Goal: Task Accomplishment & Management: Complete application form

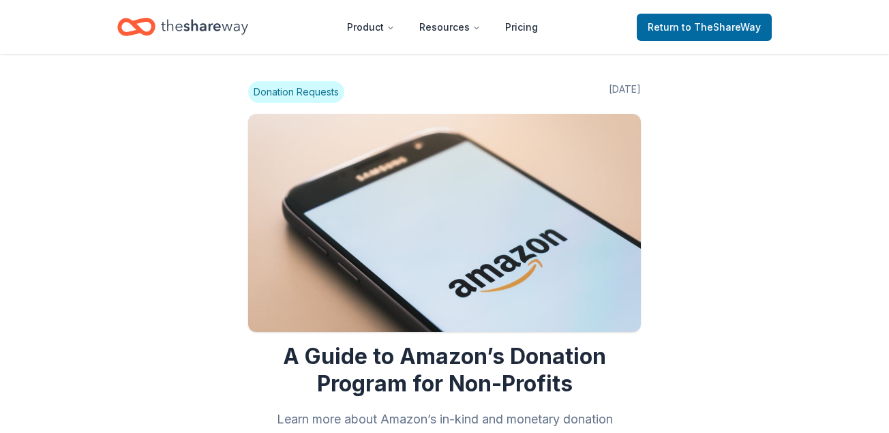
scroll to position [1094, 0]
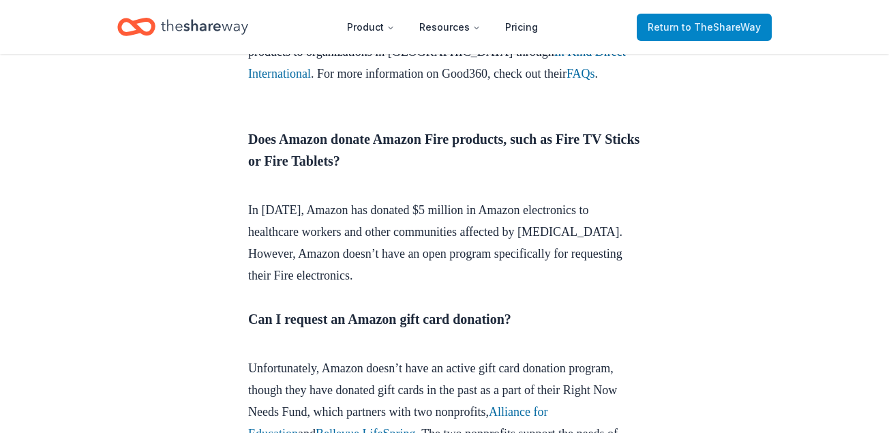
click at [684, 23] on span "Return to TheShareWay" at bounding box center [703, 27] width 113 height 16
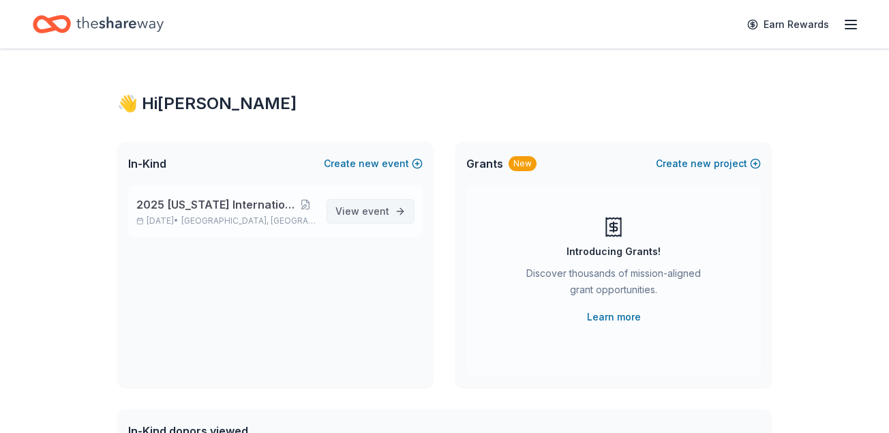
click at [367, 210] on span "event" at bounding box center [375, 211] width 27 height 12
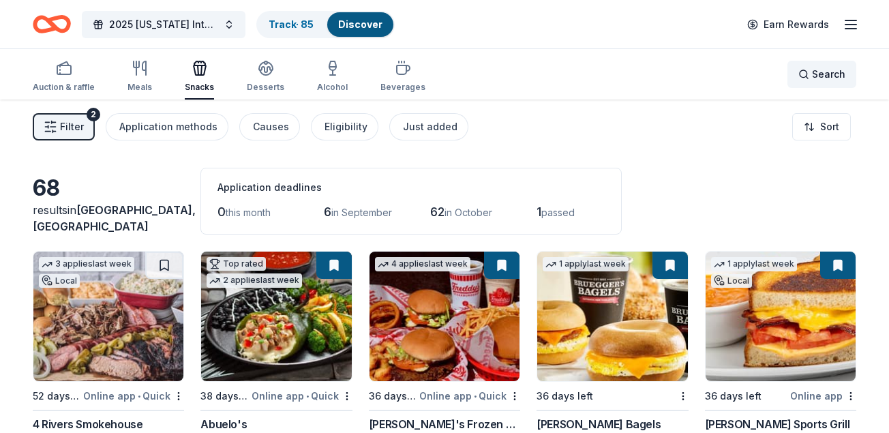
click at [808, 76] on div "Search" at bounding box center [821, 74] width 47 height 16
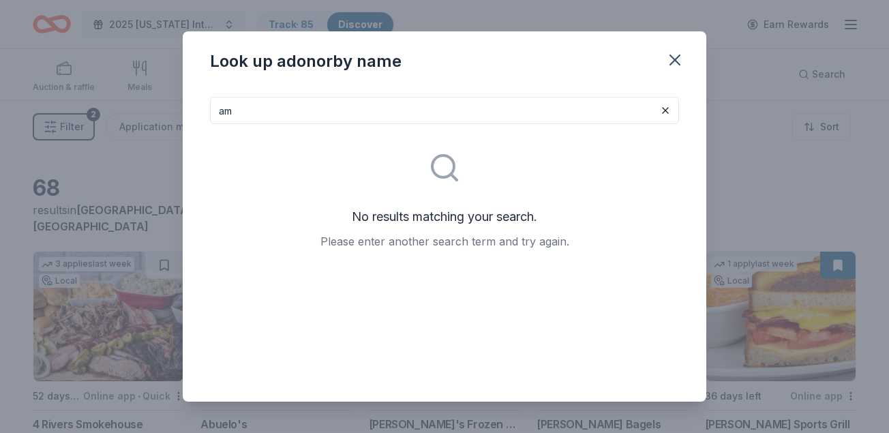
type input "a"
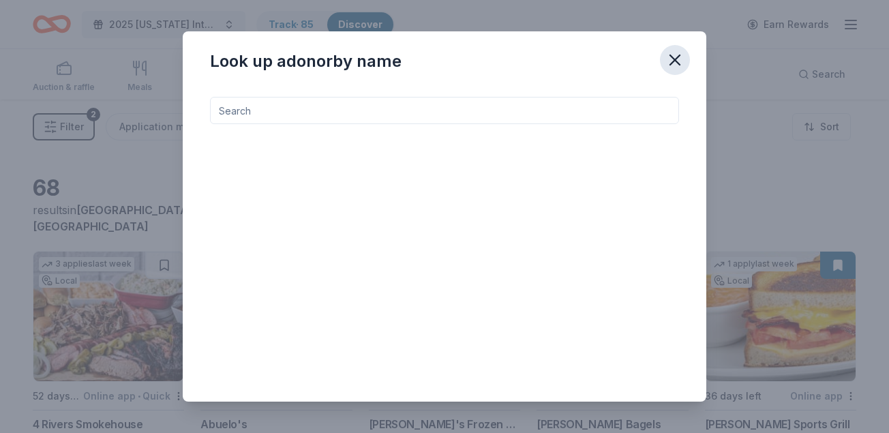
click at [674, 55] on icon "button" at bounding box center [674, 59] width 19 height 19
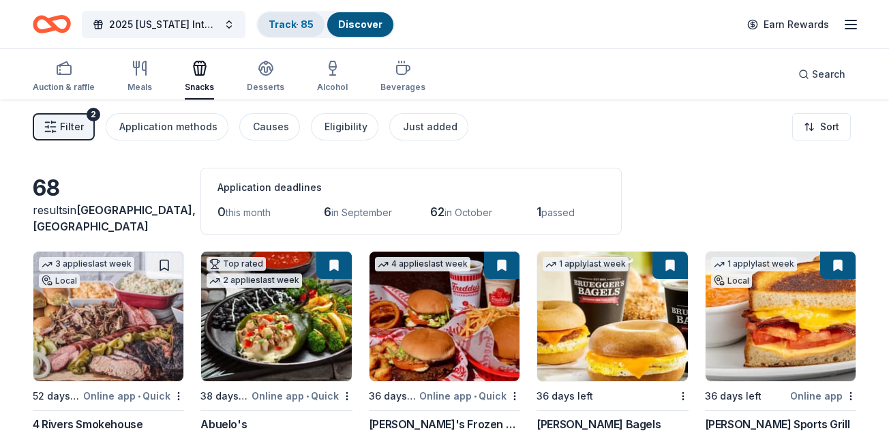
click at [307, 21] on link "Track · 85" at bounding box center [290, 24] width 45 height 12
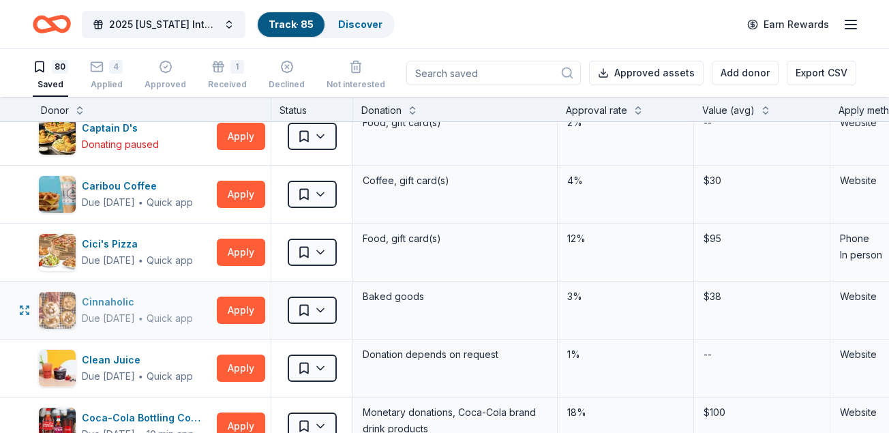
scroll to position [819, 0]
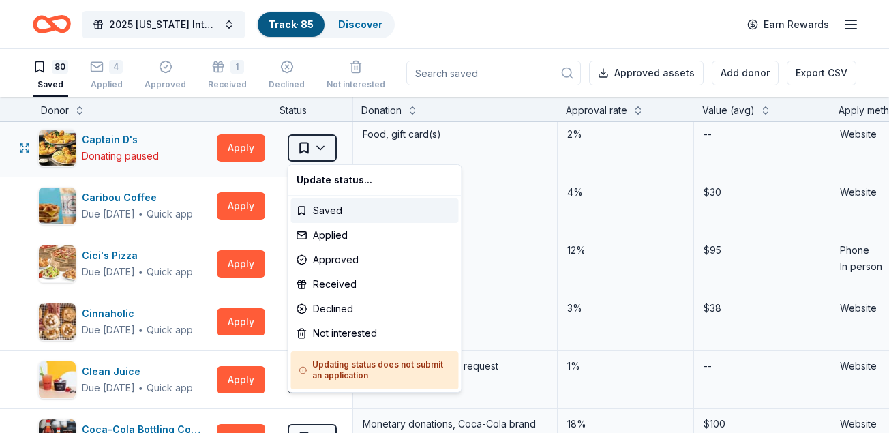
click at [326, 142] on html "2025 [US_STATE] International Air Show Track · 85 Discover Earn Rewards 80 Save…" at bounding box center [444, 216] width 889 height 433
click at [345, 331] on div "Not interested" at bounding box center [375, 333] width 168 height 25
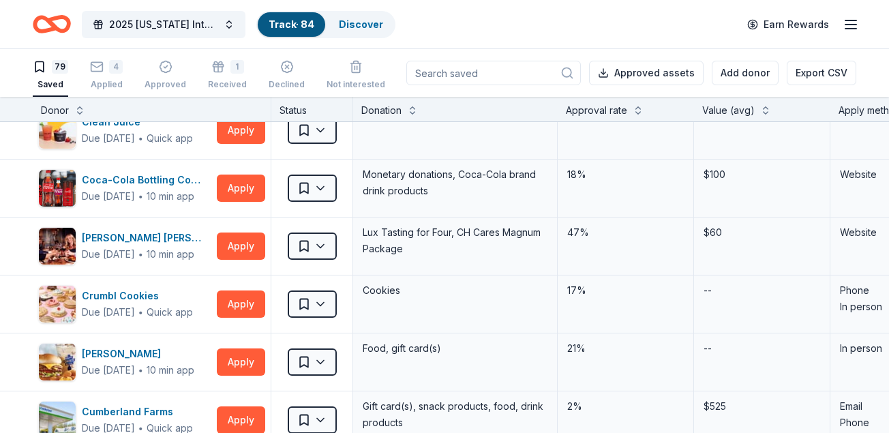
scroll to position [1022, 0]
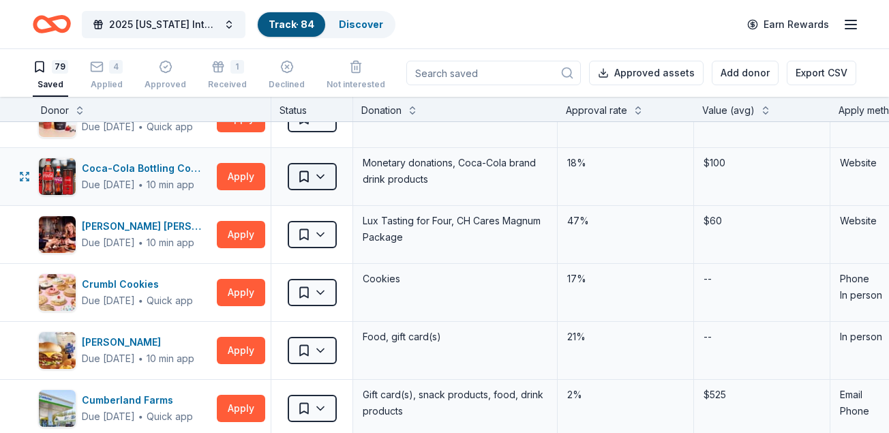
click at [324, 172] on html "2025 [US_STATE] International Air Show Track · 84 Discover Earn Rewards 79 Save…" at bounding box center [444, 216] width 889 height 433
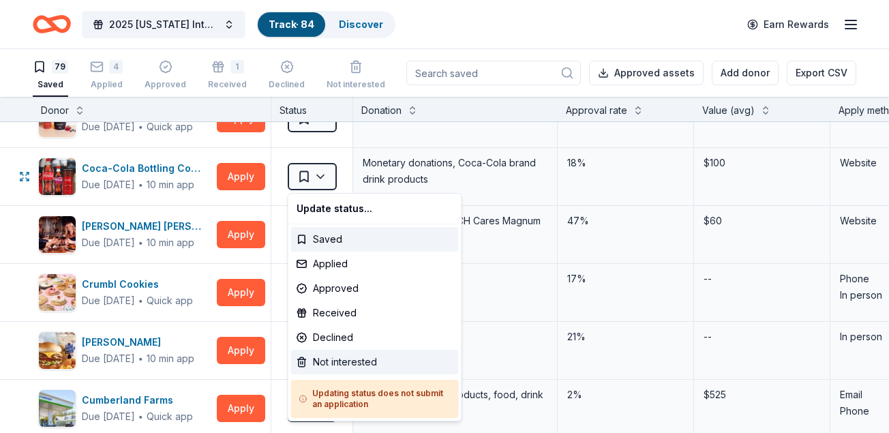
click at [352, 360] on div "Not interested" at bounding box center [375, 362] width 168 height 25
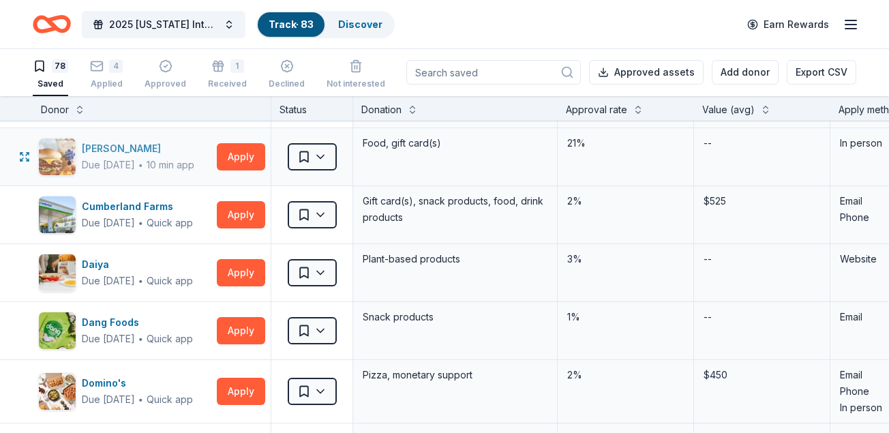
scroll to position [1136, 0]
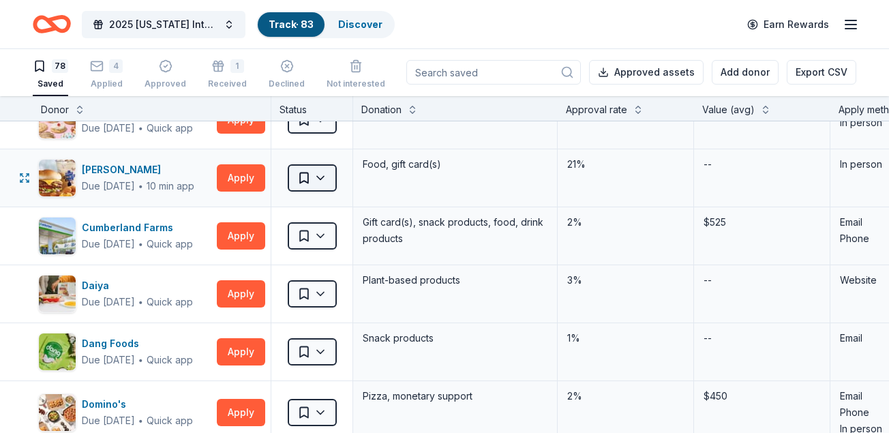
click at [324, 172] on html "2025 [US_STATE] International Air Show Track · 83 Discover Earn Rewards 78 Save…" at bounding box center [444, 215] width 889 height 433
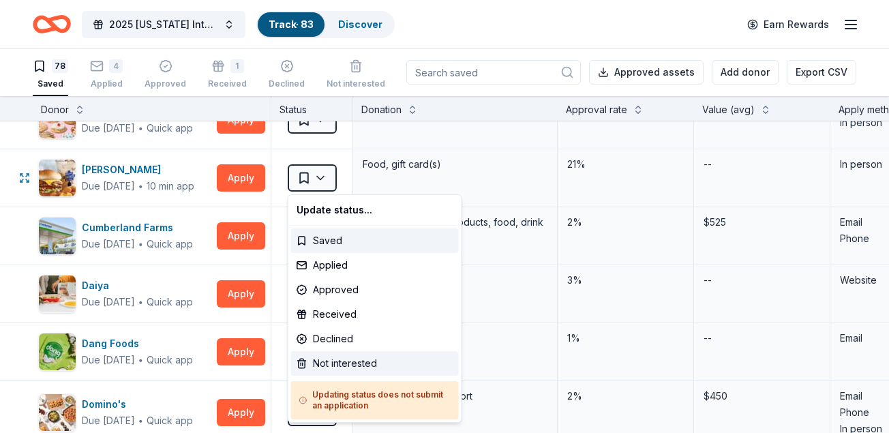
click at [352, 353] on div "Not interested" at bounding box center [375, 363] width 168 height 25
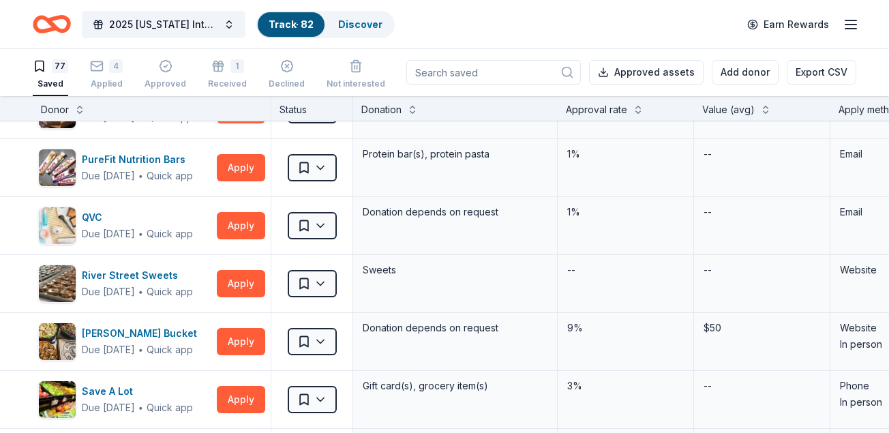
scroll to position [3006, 0]
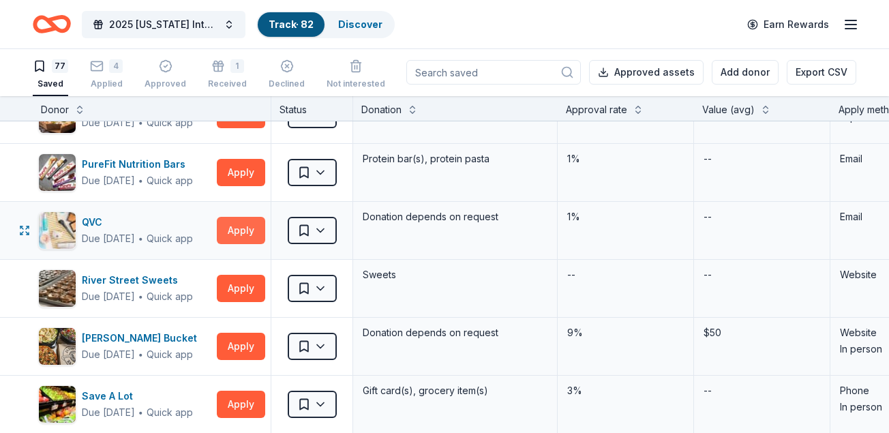
click at [237, 227] on button "Apply" at bounding box center [241, 230] width 48 height 27
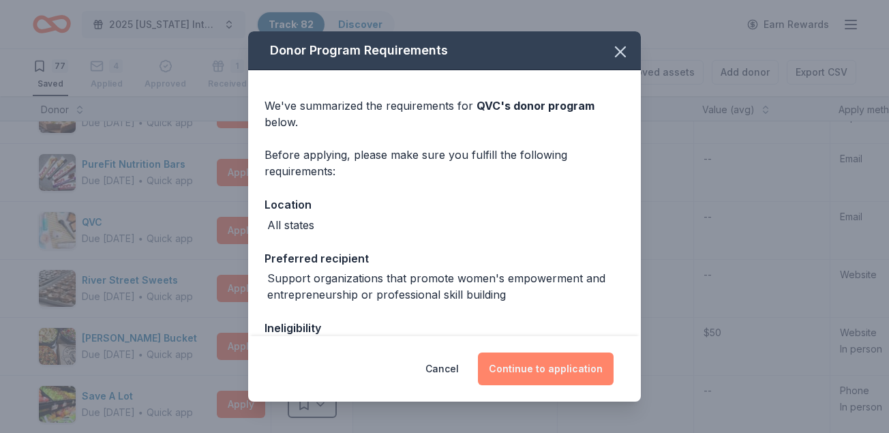
click at [540, 367] on button "Continue to application" at bounding box center [546, 368] width 136 height 33
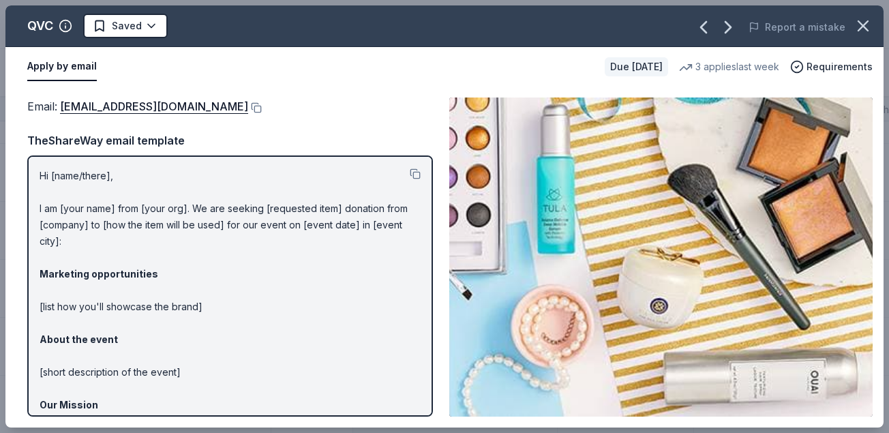
scroll to position [0, 0]
click at [863, 29] on icon "button" at bounding box center [862, 25] width 19 height 19
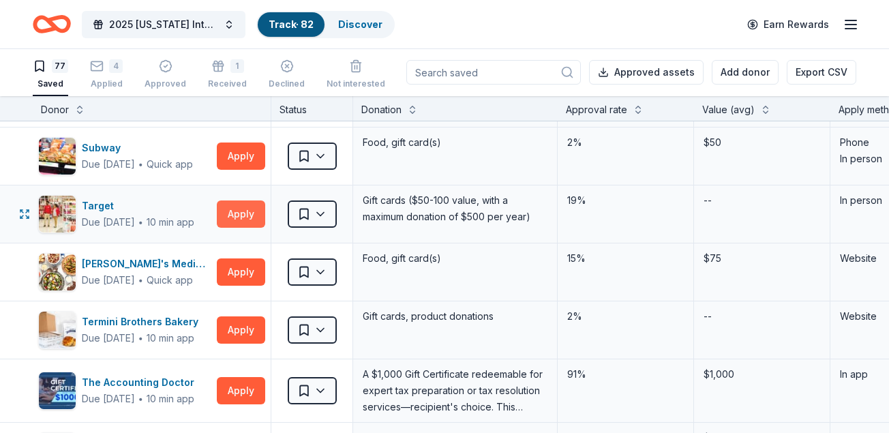
scroll to position [3536, 0]
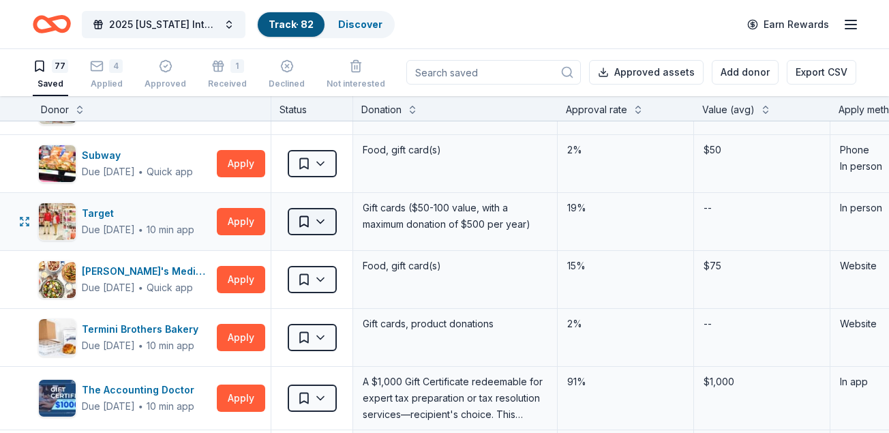
click at [318, 219] on html "2025 [US_STATE] International Air Show Track · 82 Discover Earn Rewards 77 Save…" at bounding box center [444, 215] width 889 height 433
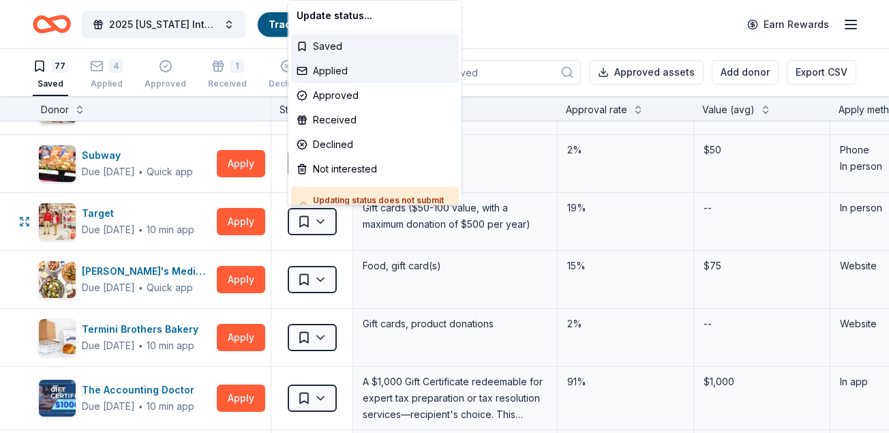
click at [360, 70] on div "Applied" at bounding box center [375, 71] width 168 height 25
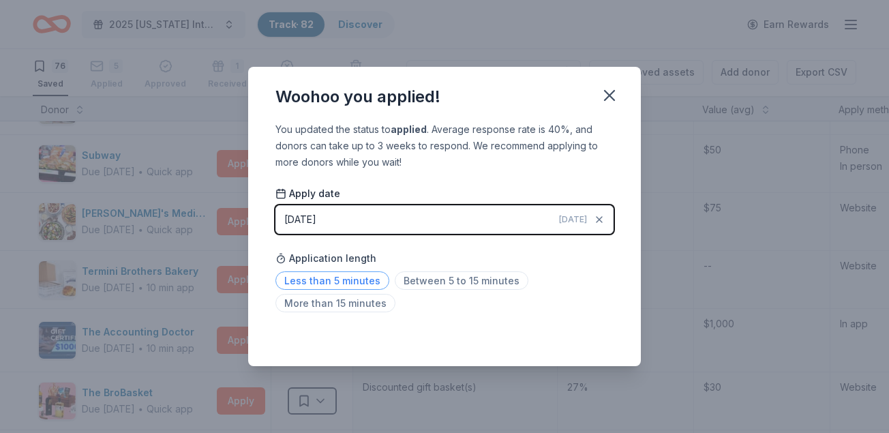
click at [369, 279] on span "Less than 5 minutes" at bounding box center [332, 280] width 114 height 18
click at [607, 95] on icon "button" at bounding box center [609, 95] width 19 height 19
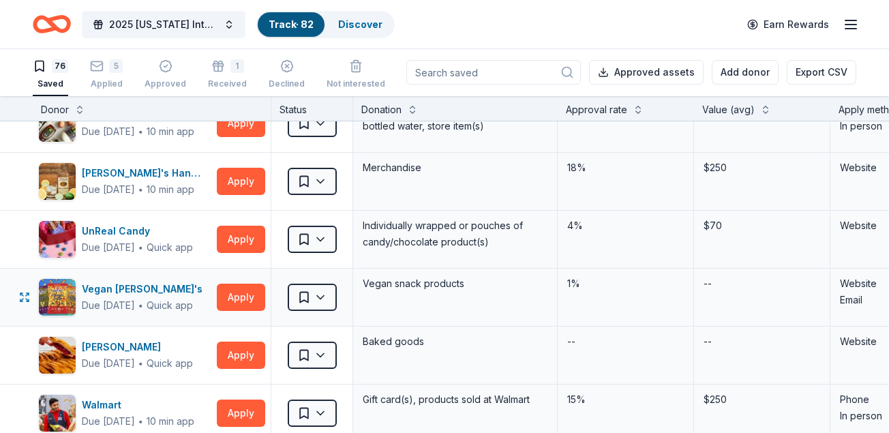
scroll to position [3924, 0]
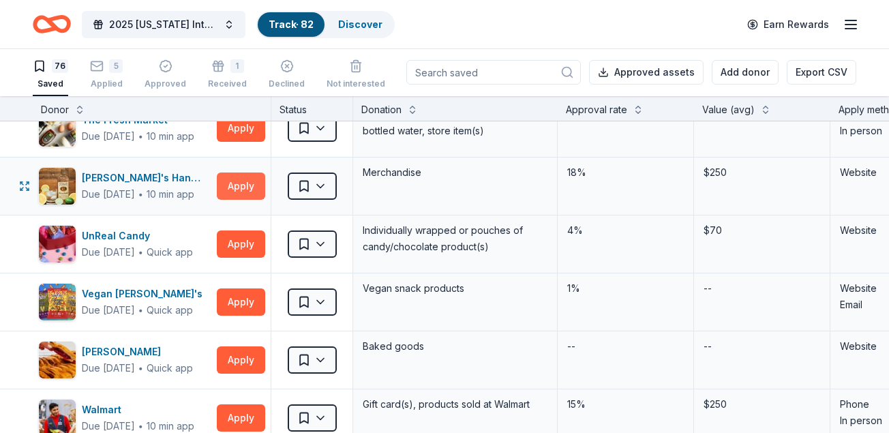
click at [245, 178] on button "Apply" at bounding box center [241, 185] width 48 height 27
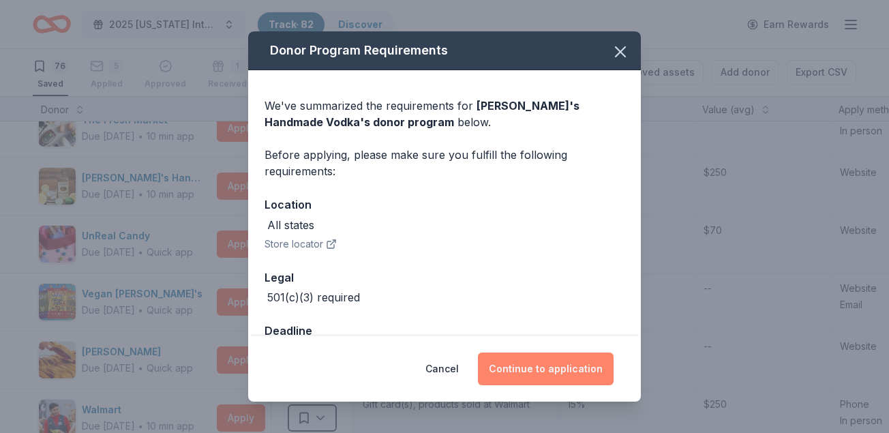
click at [536, 362] on button "Continue to application" at bounding box center [546, 368] width 136 height 33
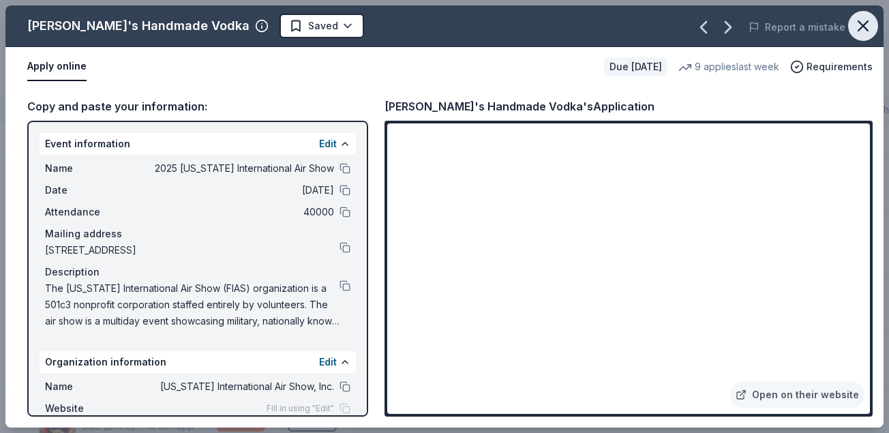
click at [857, 26] on icon "button" at bounding box center [862, 25] width 19 height 19
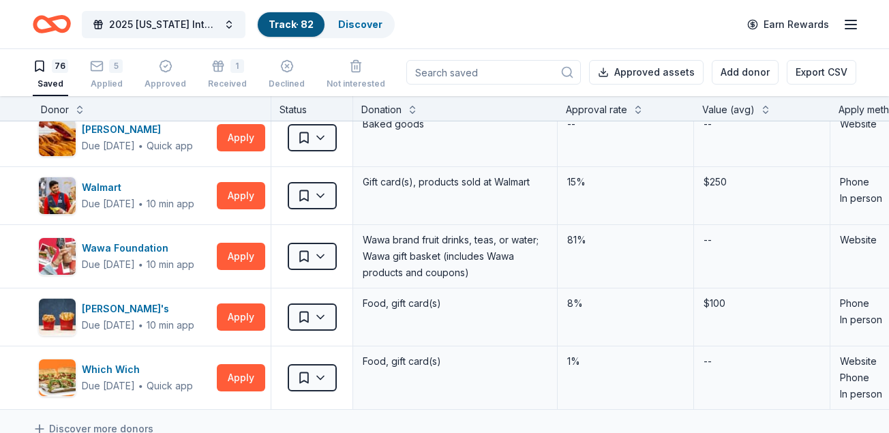
scroll to position [4145, 0]
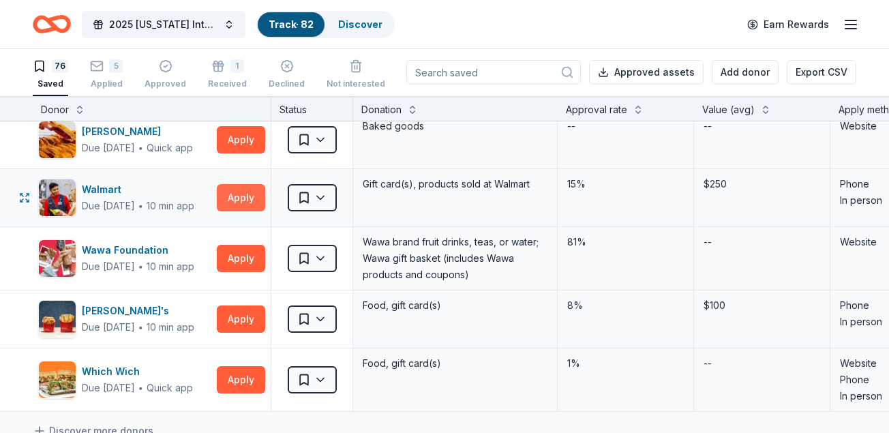
click at [249, 194] on button "Apply" at bounding box center [241, 197] width 48 height 27
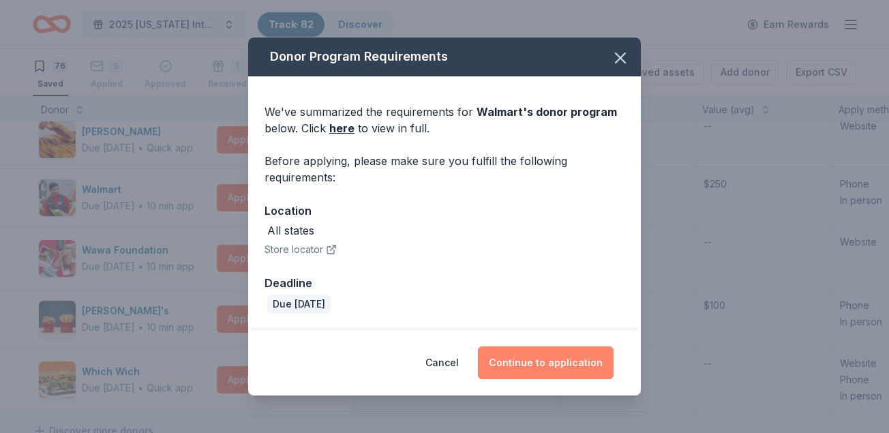
click at [560, 356] on button "Continue to application" at bounding box center [546, 362] width 136 height 33
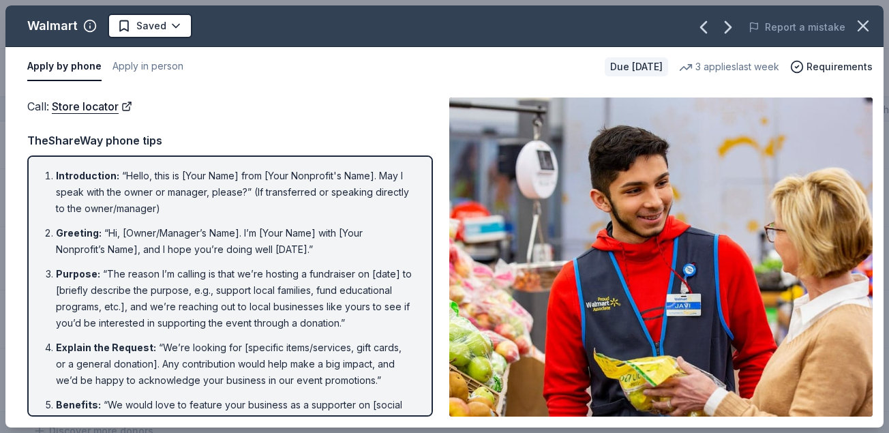
scroll to position [0, 0]
click at [861, 30] on icon "button" at bounding box center [862, 25] width 19 height 19
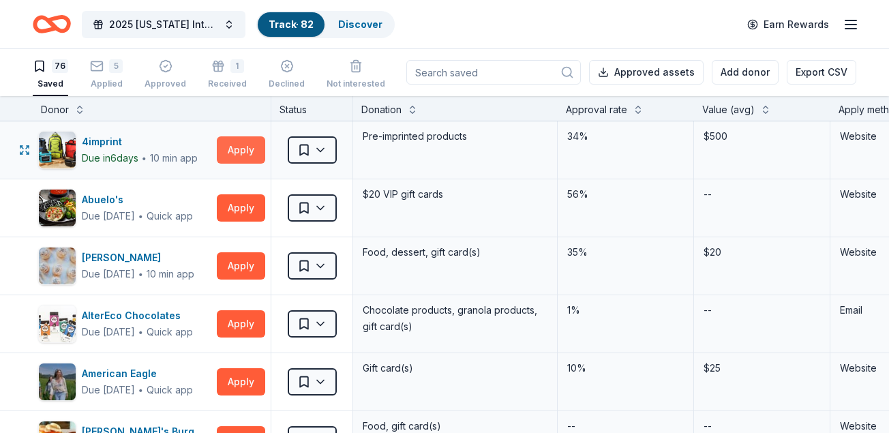
click at [243, 148] on button "Apply" at bounding box center [241, 149] width 48 height 27
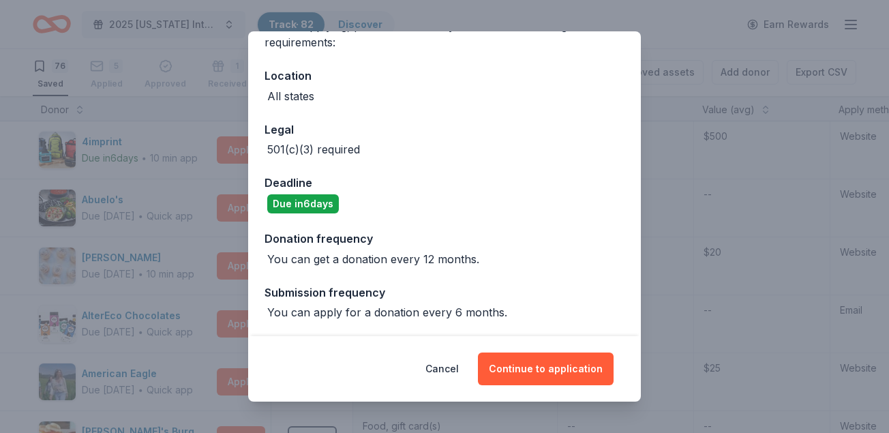
scroll to position [128, 0]
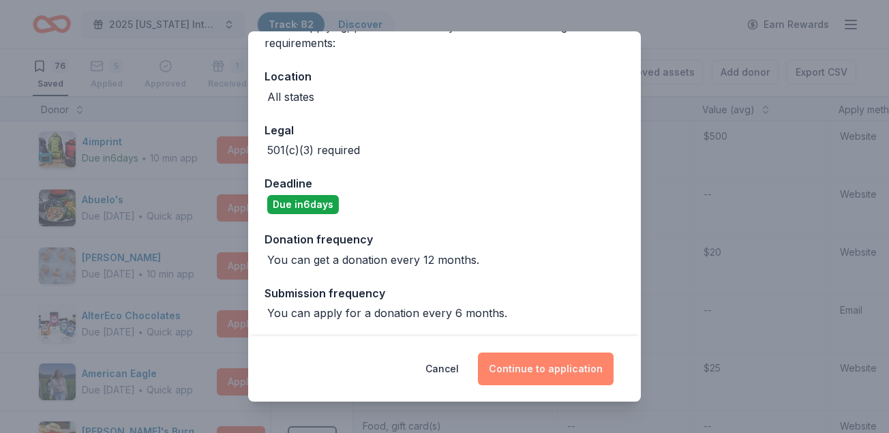
click at [558, 368] on button "Continue to application" at bounding box center [546, 368] width 136 height 33
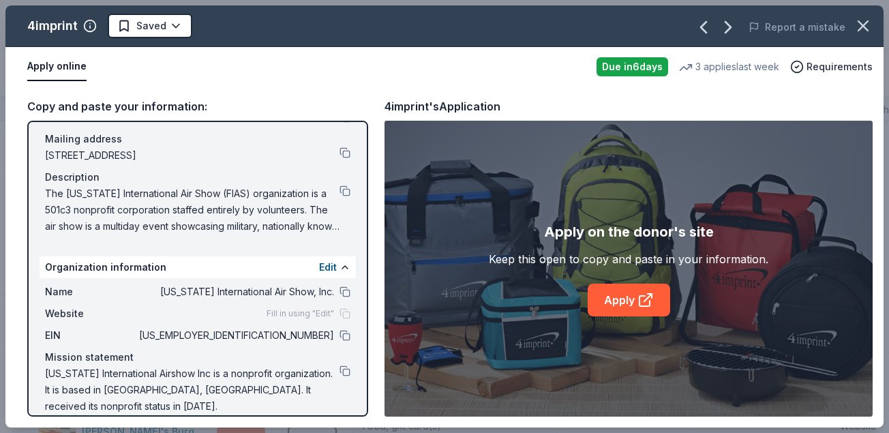
scroll to position [94, 0]
drag, startPoint x: 342, startPoint y: 388, endPoint x: 57, endPoint y: 181, distance: 352.4
click at [57, 181] on div "Event information Edit Name 2025 [US_STATE] International Air Show Date [DATE] …" at bounding box center [197, 269] width 341 height 296
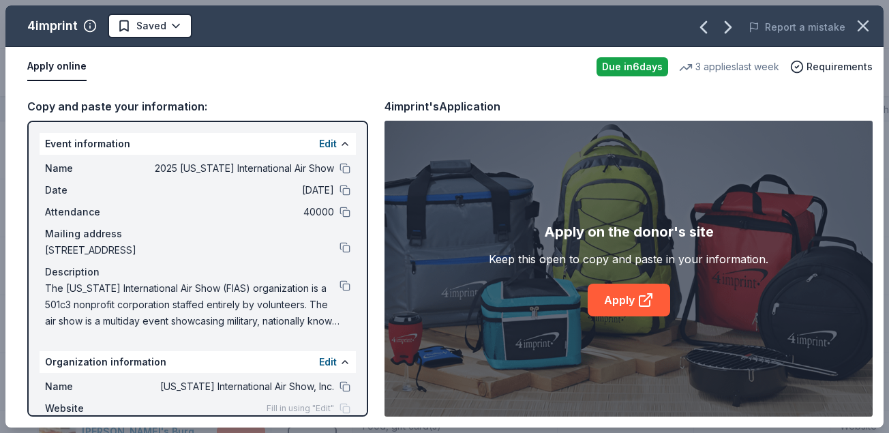
scroll to position [0, 0]
click at [326, 139] on button "Edit" at bounding box center [328, 144] width 18 height 16
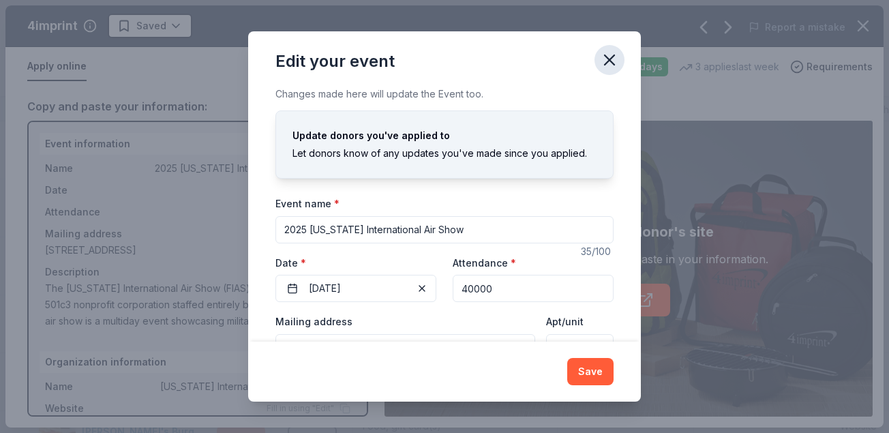
click at [604, 60] on icon "button" at bounding box center [609, 59] width 19 height 19
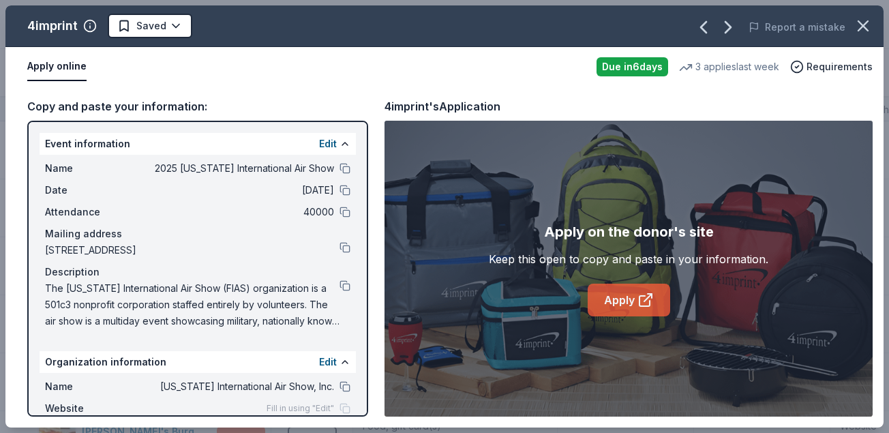
click at [619, 298] on link "Apply" at bounding box center [628, 299] width 82 height 33
click at [867, 22] on icon "button" at bounding box center [863, 26] width 10 height 10
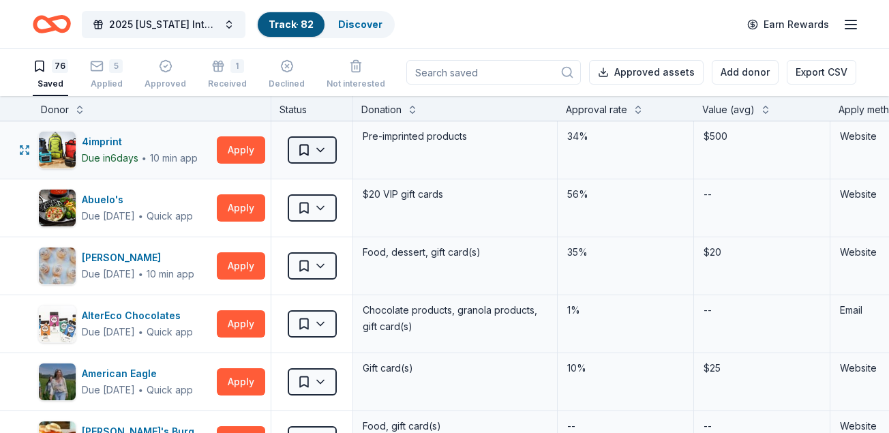
click at [322, 144] on html "2025 [US_STATE] International Air Show Track · 82 Discover Earn Rewards 76 Save…" at bounding box center [444, 215] width 889 height 433
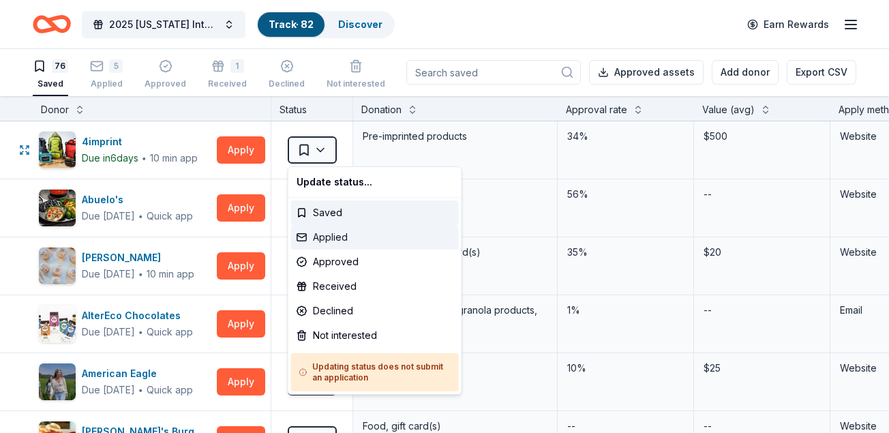
click at [331, 238] on div "Applied" at bounding box center [375, 237] width 168 height 25
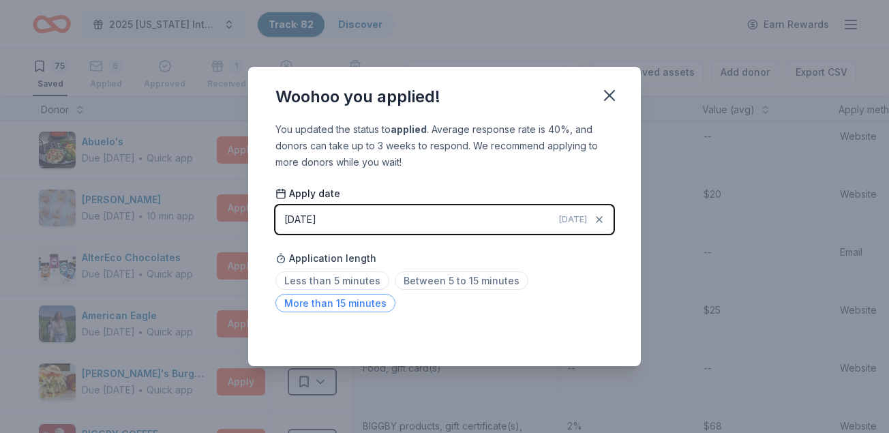
click at [367, 299] on span "More than 15 minutes" at bounding box center [335, 303] width 120 height 18
click at [612, 89] on icon "button" at bounding box center [609, 95] width 19 height 19
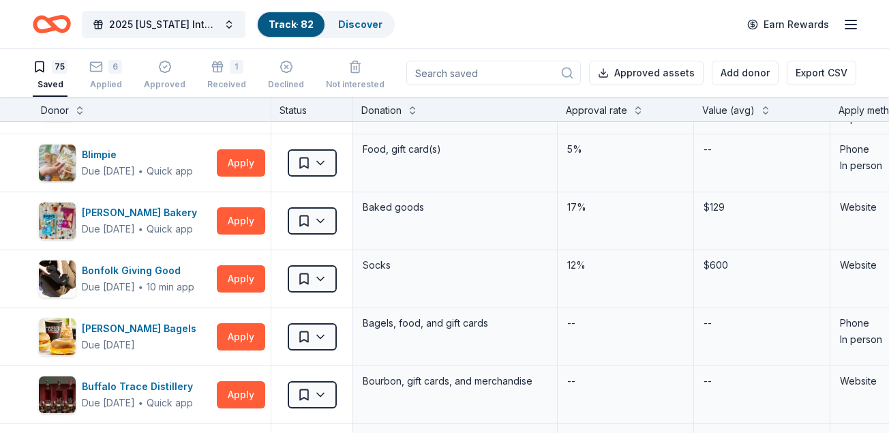
scroll to position [341, 0]
click at [234, 277] on button "Apply" at bounding box center [241, 278] width 48 height 27
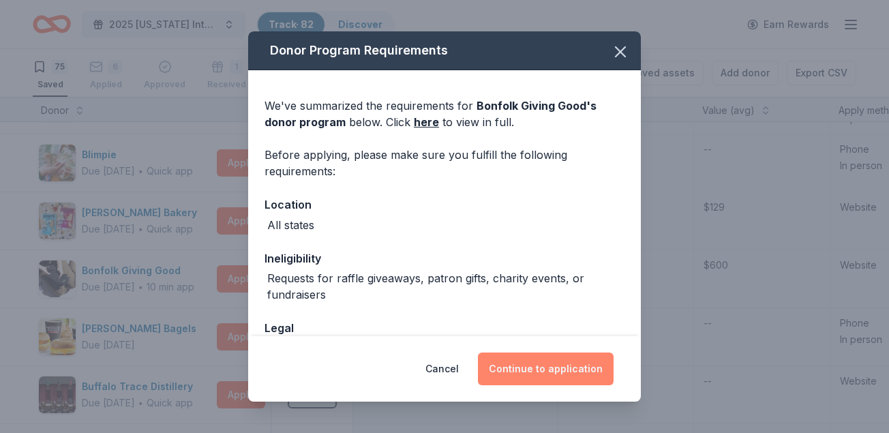
click at [583, 367] on button "Continue to application" at bounding box center [546, 368] width 136 height 33
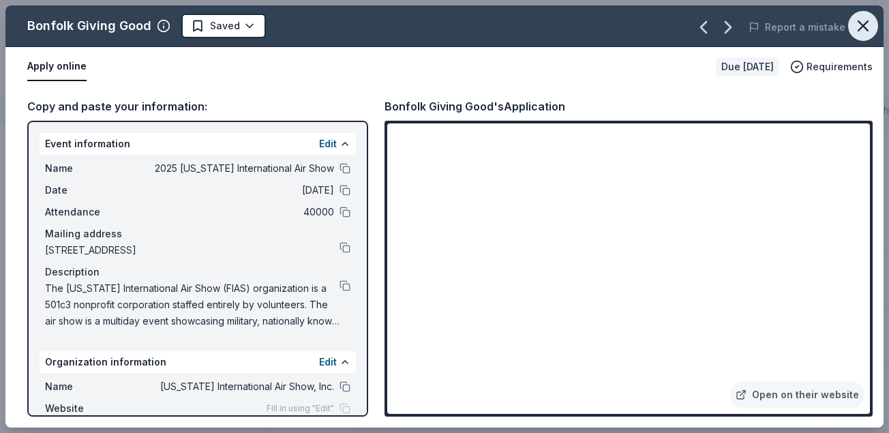
click at [863, 27] on icon "button" at bounding box center [863, 26] width 10 height 10
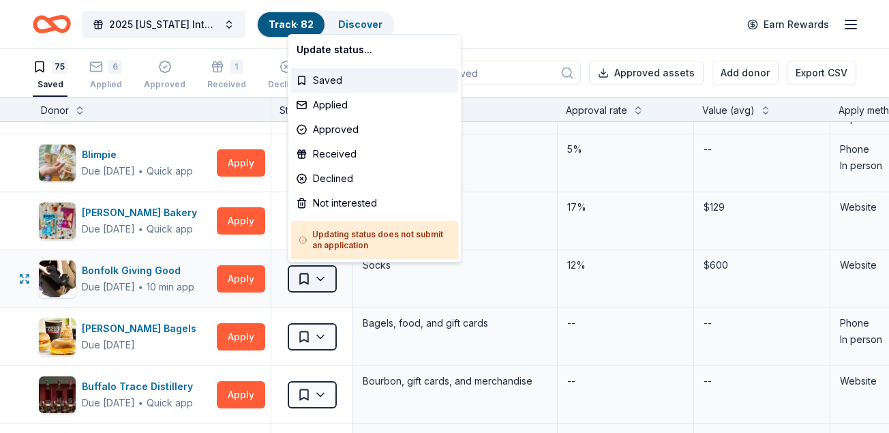
click at [320, 275] on html "2025 [US_STATE] International Air Show Track · 82 Discover Earn Rewards 75 Save…" at bounding box center [444, 216] width 889 height 433
click at [357, 102] on div "Applied" at bounding box center [375, 105] width 168 height 25
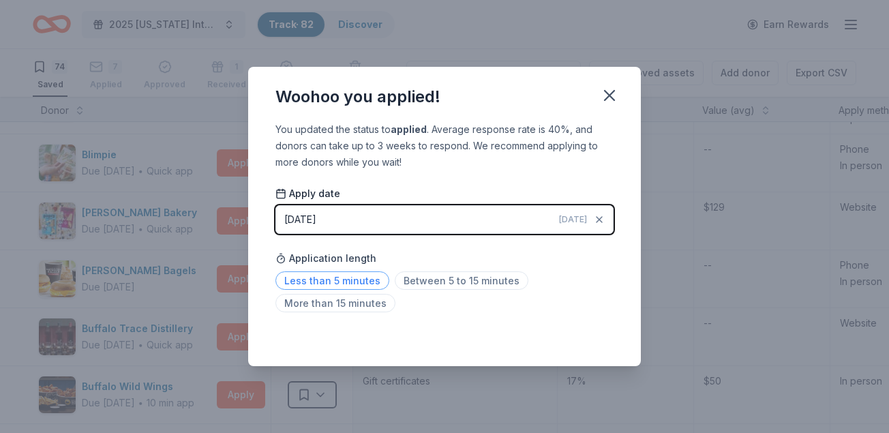
click at [324, 277] on span "Less than 5 minutes" at bounding box center [332, 280] width 114 height 18
click at [606, 90] on icon "button" at bounding box center [609, 95] width 19 height 19
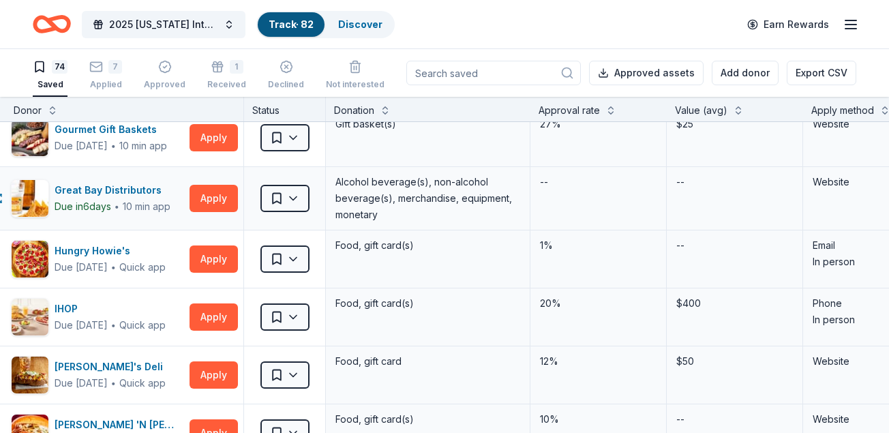
scroll to position [1762, 37]
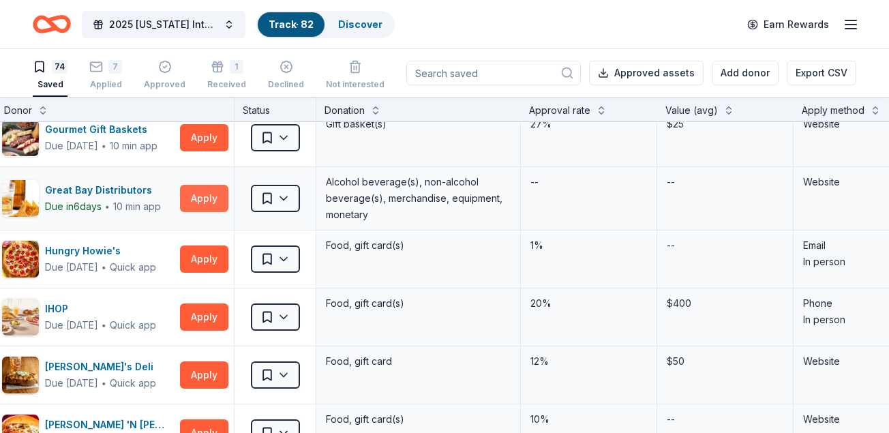
click at [212, 194] on button "Apply" at bounding box center [204, 198] width 48 height 27
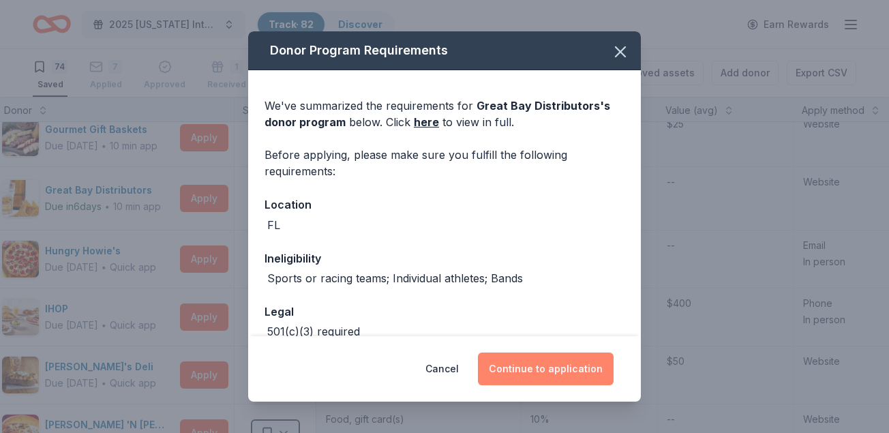
click at [552, 371] on button "Continue to application" at bounding box center [546, 368] width 136 height 33
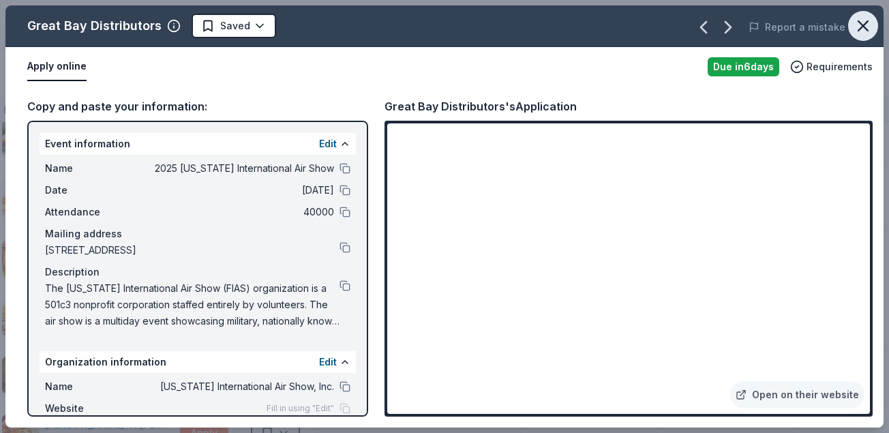
click at [862, 25] on icon "button" at bounding box center [863, 26] width 10 height 10
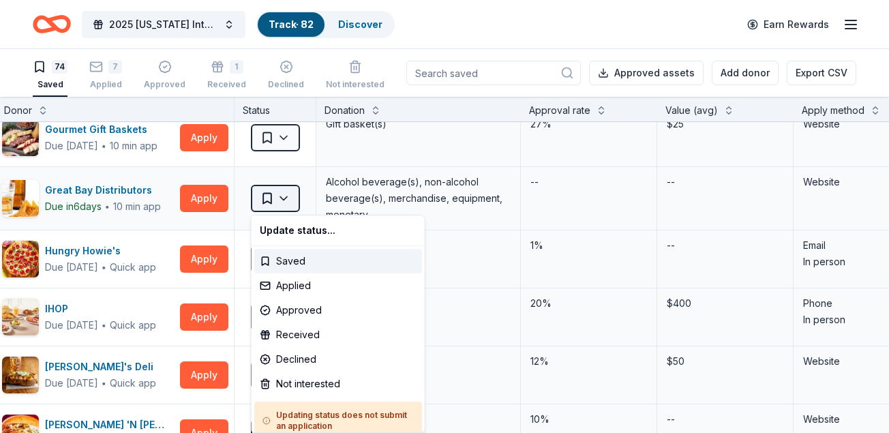
click at [283, 197] on html "2025 [US_STATE] International Air Show Track · 82 Discover Earn Rewards 74 Save…" at bounding box center [444, 216] width 889 height 433
click at [292, 287] on div "Applied" at bounding box center [338, 285] width 168 height 25
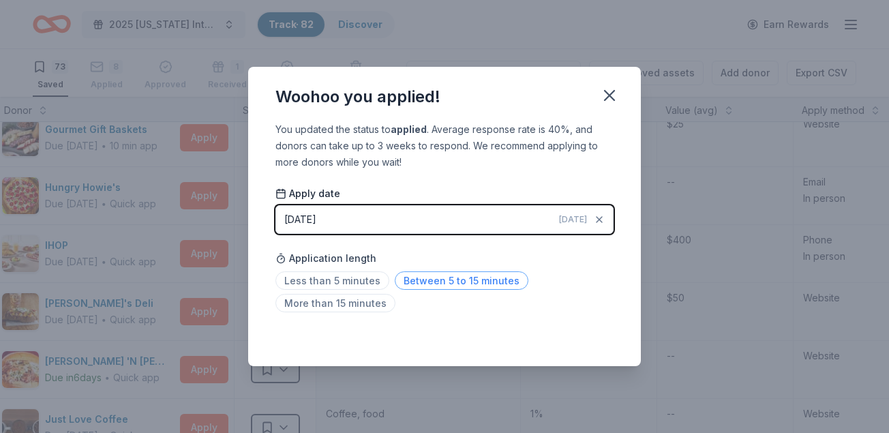
click at [414, 277] on span "Between 5 to 15 minutes" at bounding box center [462, 280] width 134 height 18
click at [609, 95] on icon "button" at bounding box center [609, 96] width 10 height 10
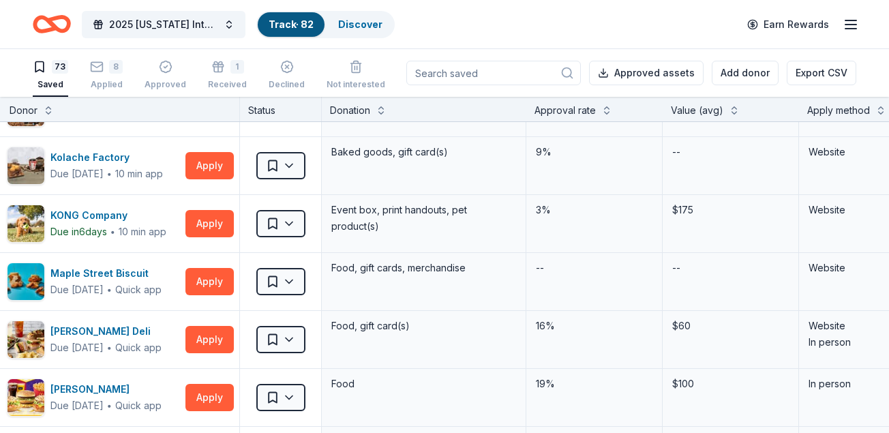
scroll to position [2207, 30]
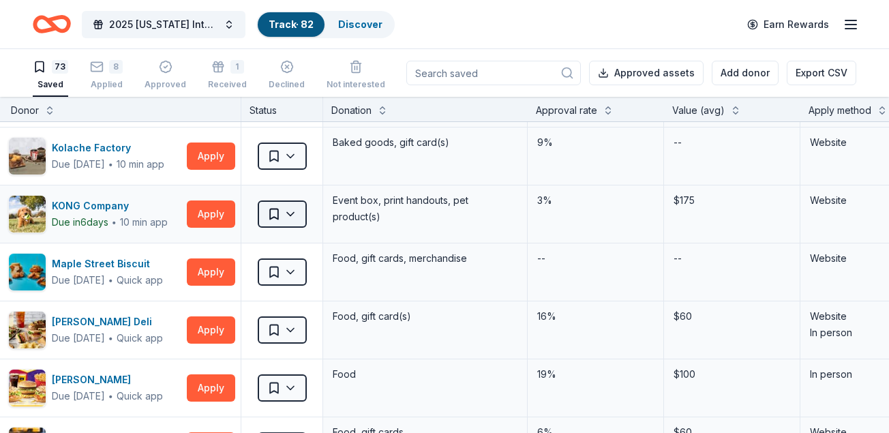
click at [290, 211] on html "2025 [US_STATE] International Air Show Track · 82 Discover Earn Rewards 73 Save…" at bounding box center [444, 216] width 889 height 433
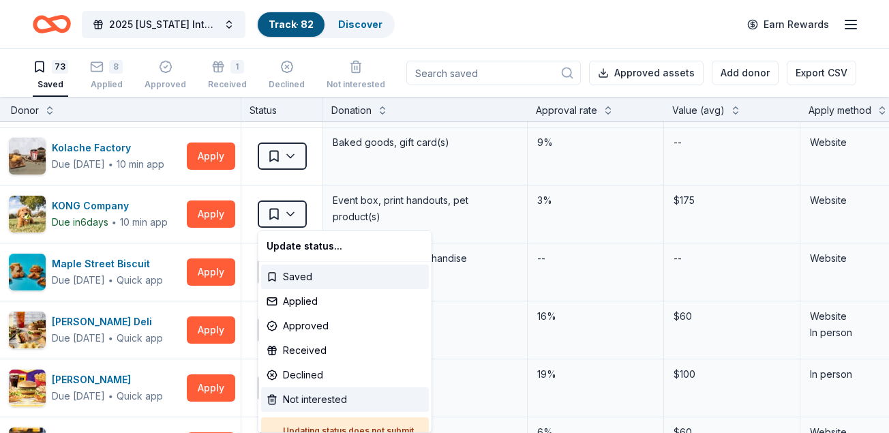
click at [292, 393] on div "Not interested" at bounding box center [345, 399] width 168 height 25
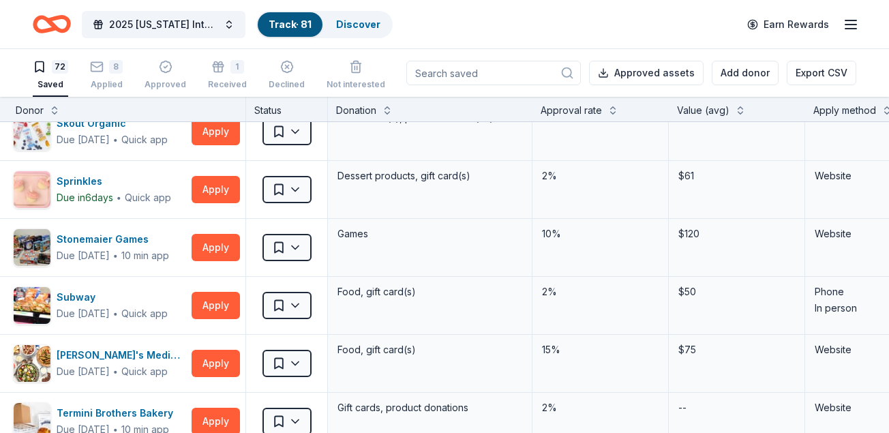
scroll to position [3147, 24]
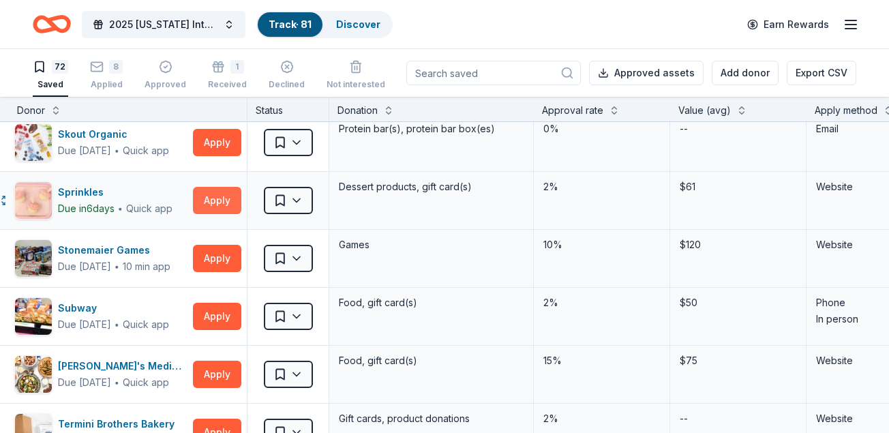
click at [224, 195] on button "Apply" at bounding box center [217, 200] width 48 height 27
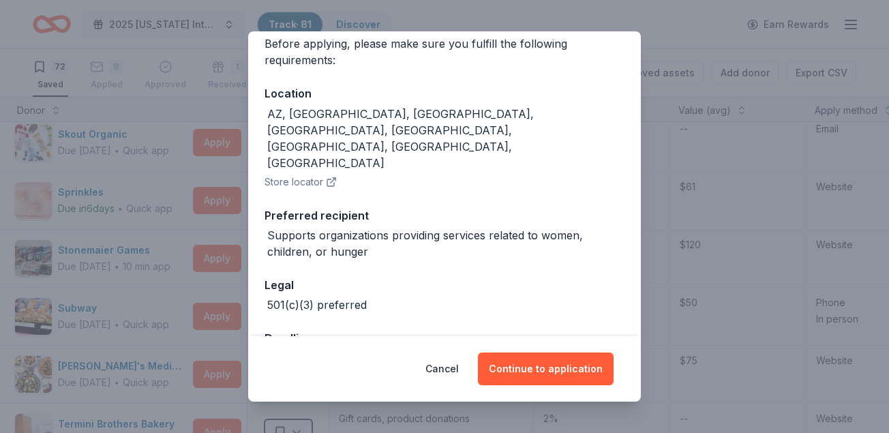
scroll to position [110, 0]
click at [544, 360] on button "Continue to application" at bounding box center [546, 368] width 136 height 33
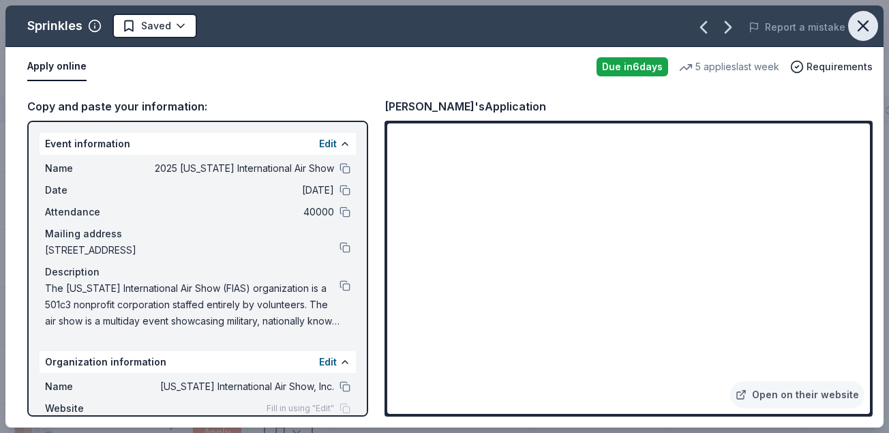
click at [867, 24] on icon "button" at bounding box center [862, 25] width 19 height 19
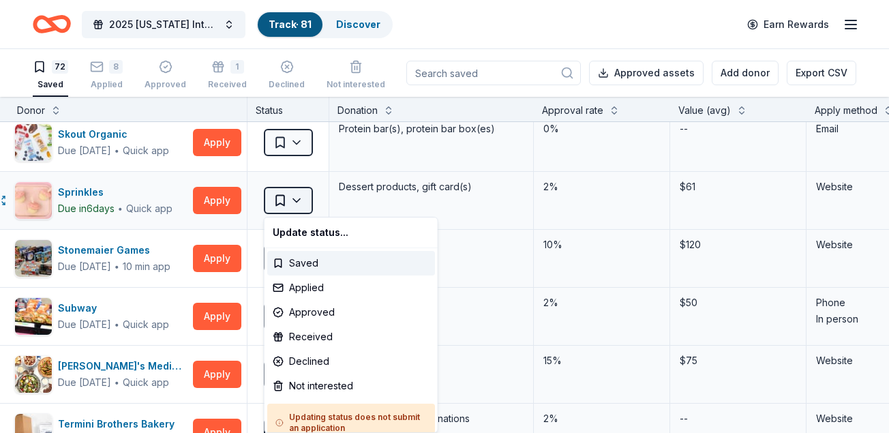
click at [292, 198] on html "2025 [US_STATE] International Air Show Track · 81 Discover Earn Rewards 72 Save…" at bounding box center [444, 216] width 889 height 433
click at [309, 284] on div "Applied" at bounding box center [351, 287] width 168 height 25
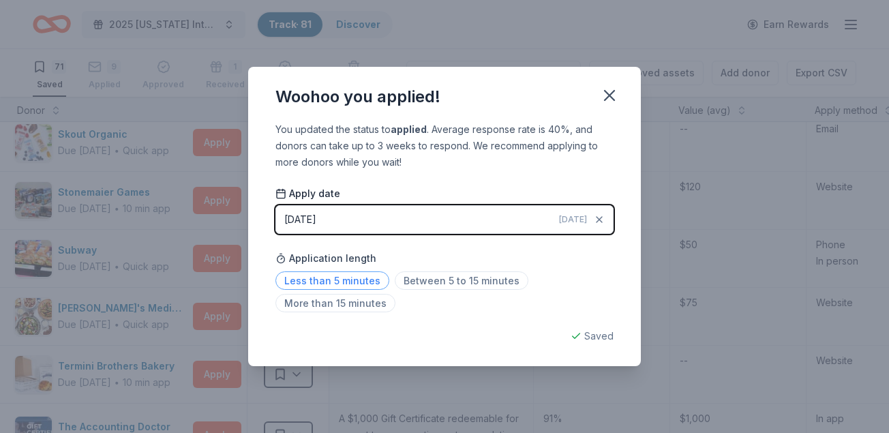
click at [346, 277] on span "Less than 5 minutes" at bounding box center [332, 280] width 114 height 18
click at [611, 94] on icon "button" at bounding box center [609, 96] width 10 height 10
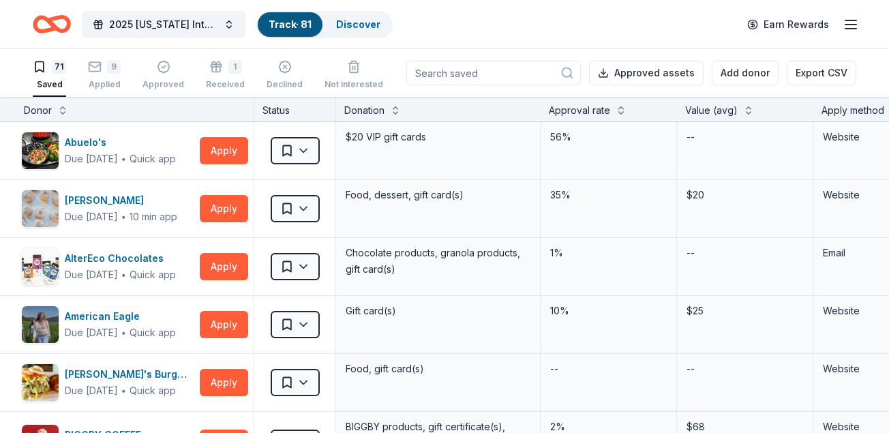
scroll to position [0, 17]
